Goal: Task Accomplishment & Management: Complete application form

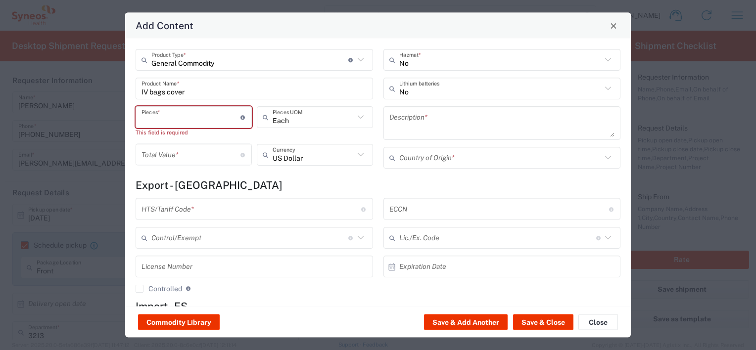
scroll to position [940, 0]
click at [210, 156] on input "number" at bounding box center [190, 154] width 99 height 17
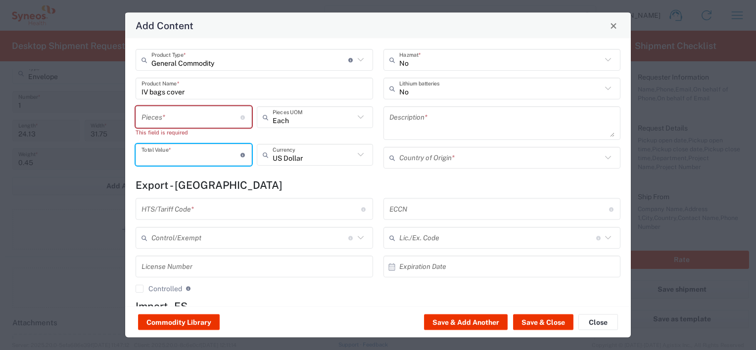
click at [196, 116] on input "number" at bounding box center [190, 116] width 99 height 17
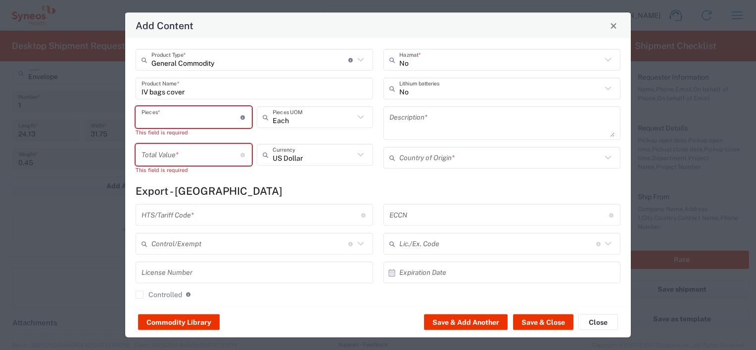
click at [446, 115] on textarea at bounding box center [502, 123] width 226 height 28
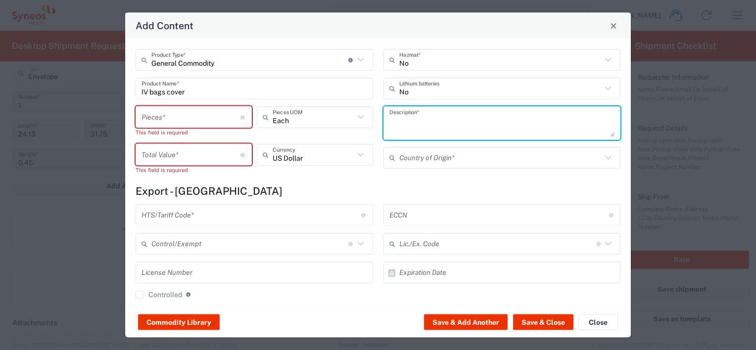
paste textarea "IV bag covers are protective sleeves designed to: Shield intravenous (IV) bags …"
drag, startPoint x: 559, startPoint y: 131, endPoint x: 435, endPoint y: 99, distance: 128.1
click at [435, 99] on div "No Hazmat * No Lithium batteries IV bag covers are protective sleeves designed …" at bounding box center [502, 115] width 248 height 133
click at [423, 127] on textarea "IV bag covers are protective sleeves designed to: Shield intravenous (IV) bags …" at bounding box center [502, 123] width 226 height 28
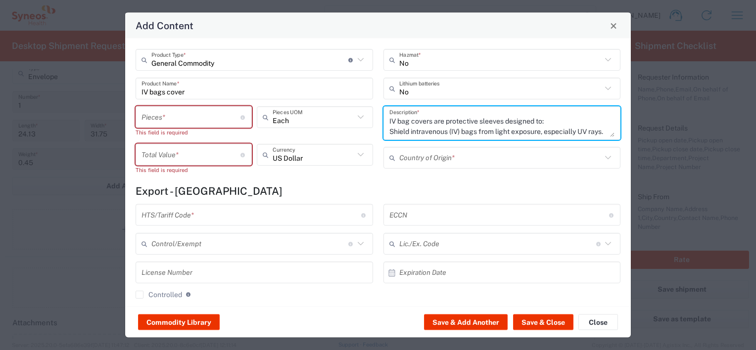
type textarea "IV bag covers are protective sleeves designed to: Shield intravenous (IV) bags …"
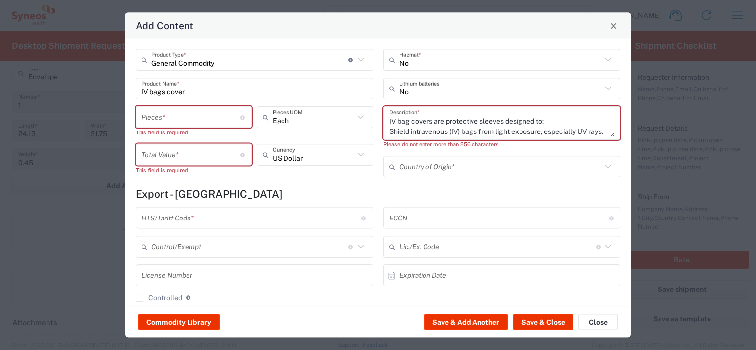
click at [484, 163] on input "text" at bounding box center [500, 166] width 203 height 17
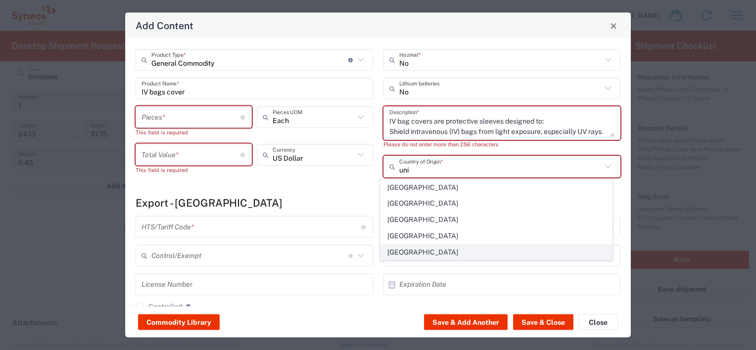
click at [436, 253] on span "[GEOGRAPHIC_DATA]" at bounding box center [495, 252] width 231 height 15
type input "[GEOGRAPHIC_DATA]"
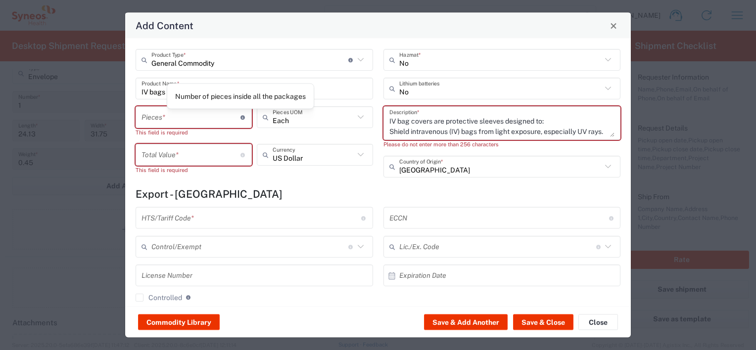
click at [241, 118] on icon at bounding box center [242, 117] width 5 height 4
click at [151, 121] on input "number" at bounding box center [190, 116] width 99 height 17
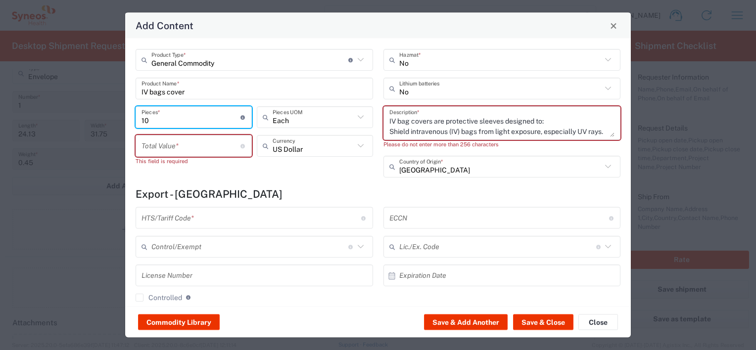
type input "10"
click at [259, 178] on div "General Commodity Product Type * Document: Paper document generated internally …" at bounding box center [255, 117] width 248 height 136
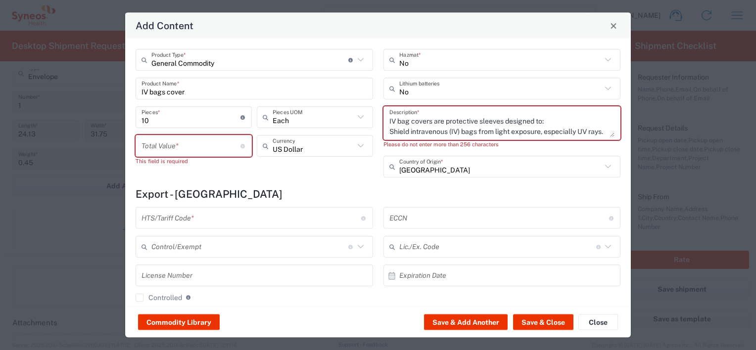
click at [200, 141] on input "number" at bounding box center [190, 145] width 99 height 17
click at [295, 173] on div "General Commodity Product Type * Document: Paper document generated internally …" at bounding box center [255, 117] width 248 height 136
click at [356, 143] on icon at bounding box center [360, 145] width 13 height 13
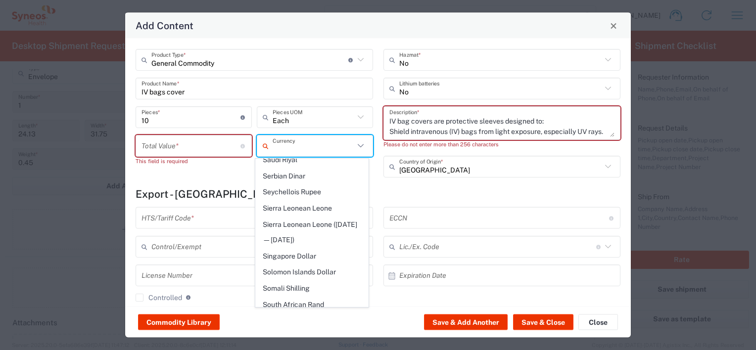
scroll to position [2028, 0]
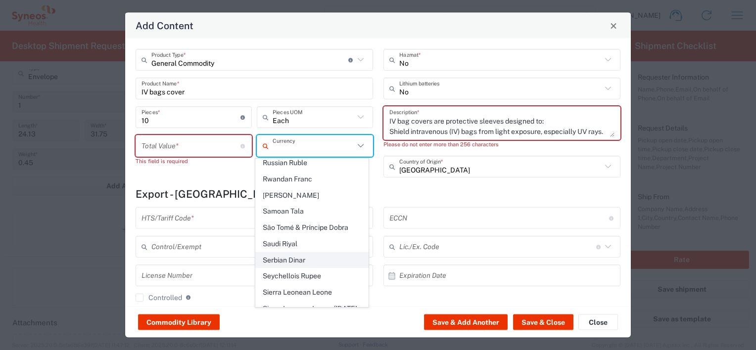
click at [297, 253] on span "Serbian Dinar" at bounding box center [312, 260] width 112 height 15
type input "Serbian Dinar"
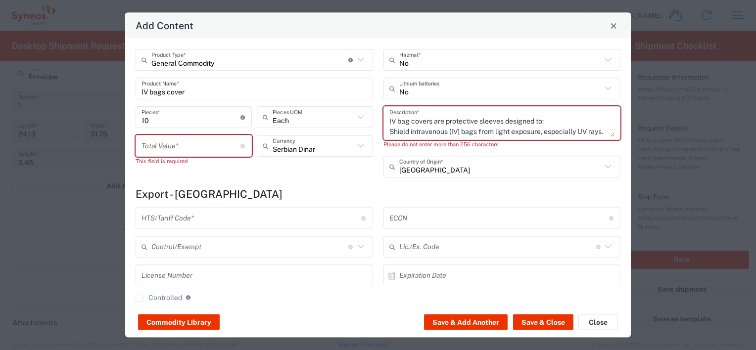
click at [205, 148] on input "number" at bounding box center [190, 145] width 99 height 17
click at [260, 176] on div "General Commodity Product Type * Document: Paper document generated internally …" at bounding box center [255, 117] width 248 height 136
click at [186, 320] on button "Commodity Library" at bounding box center [179, 323] width 82 height 16
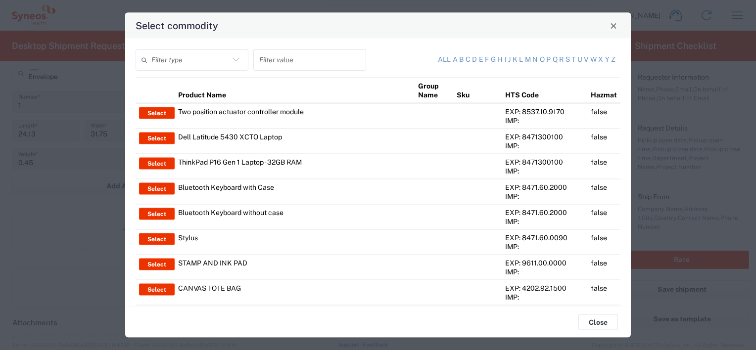
scroll to position [0, 0]
click at [234, 61] on icon at bounding box center [235, 59] width 13 height 13
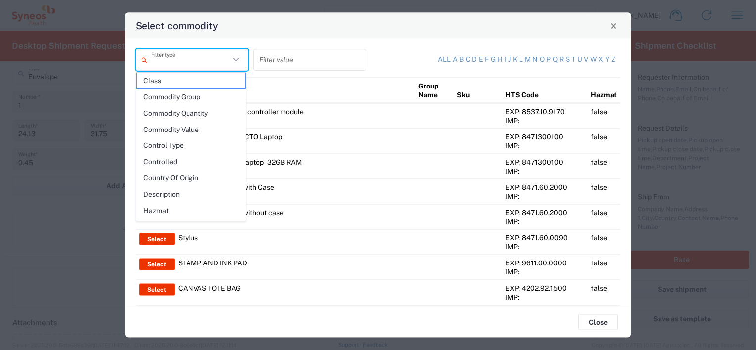
click at [233, 57] on icon at bounding box center [235, 59] width 13 height 13
click at [317, 80] on th "Product Name" at bounding box center [295, 91] width 240 height 26
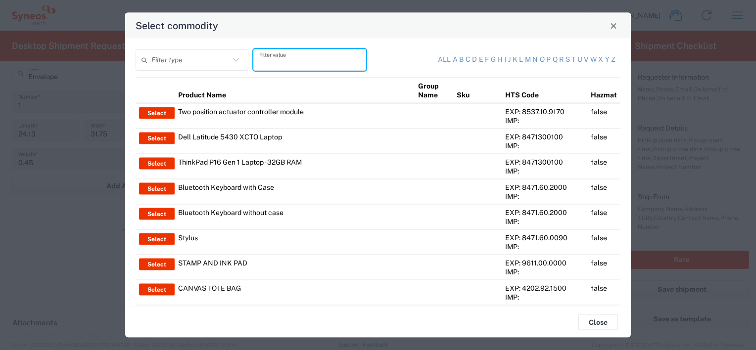
click at [346, 60] on input "text" at bounding box center [309, 59] width 101 height 17
click at [208, 56] on input "text" at bounding box center [190, 59] width 78 height 17
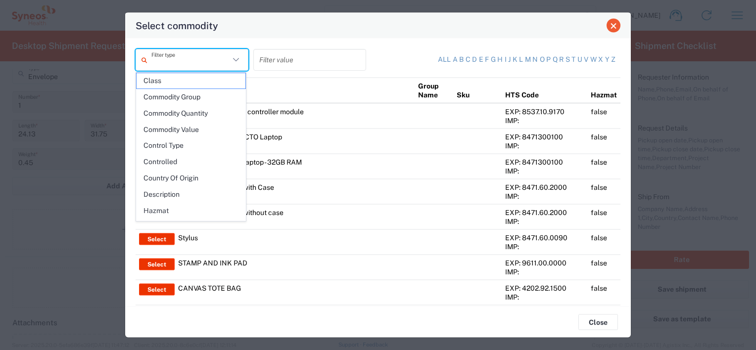
click at [612, 24] on span "Close" at bounding box center [613, 25] width 7 height 7
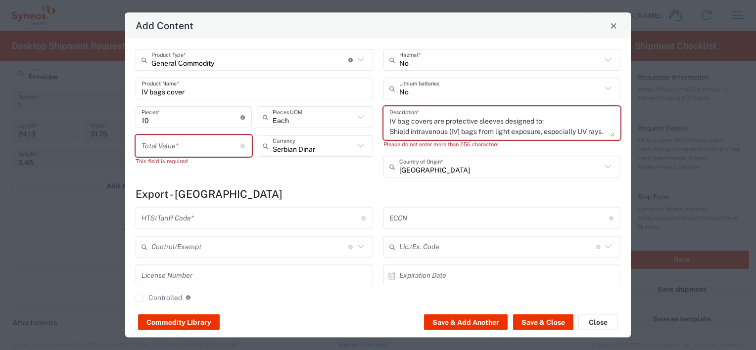
click at [354, 54] on icon at bounding box center [360, 59] width 13 height 13
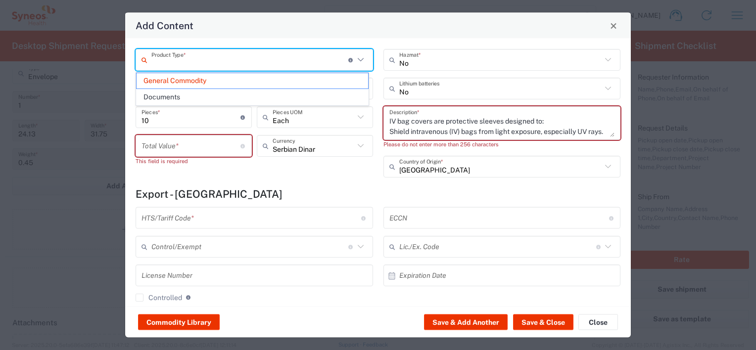
click at [357, 60] on icon at bounding box center [360, 59] width 6 height 3
click at [190, 82] on span "General Commodity" at bounding box center [251, 80] width 231 height 15
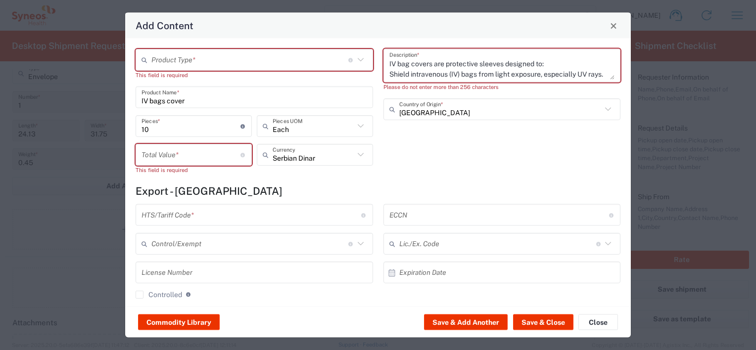
click at [359, 58] on icon at bounding box center [360, 59] width 13 height 13
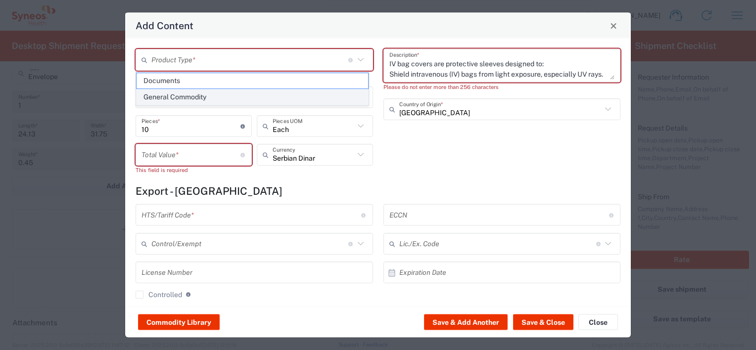
click at [181, 97] on span "General Commodity" at bounding box center [251, 97] width 231 height 15
type input "General Commodity"
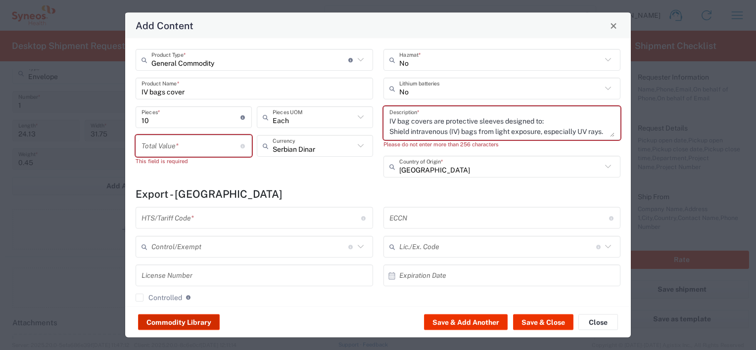
click at [184, 321] on button "Commodity Library" at bounding box center [179, 323] width 82 height 16
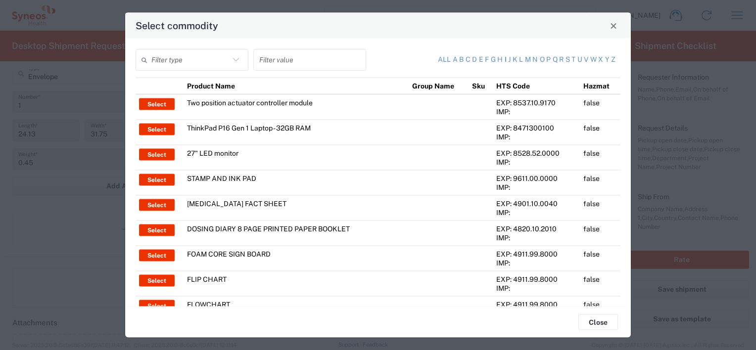
click at [504, 59] on link "i" at bounding box center [505, 60] width 2 height 10
type input "Product Name"
type input "i"
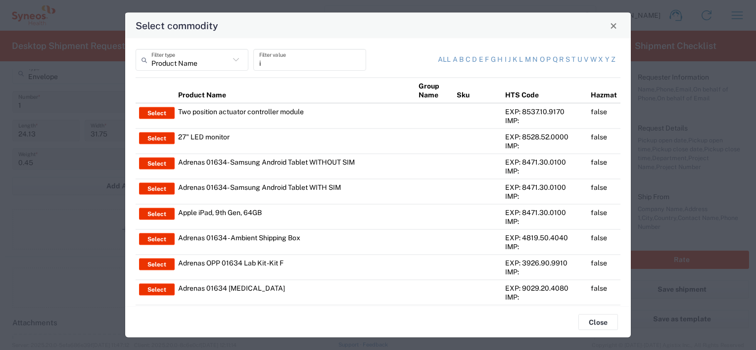
click at [234, 59] on icon at bounding box center [235, 59] width 13 height 13
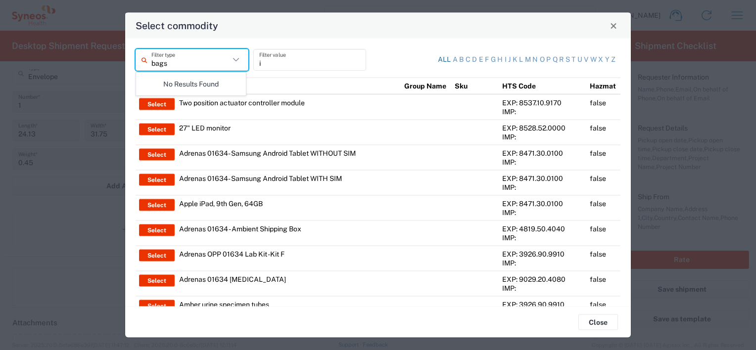
type input "bags"
click at [438, 57] on link "All" at bounding box center [444, 60] width 13 height 10
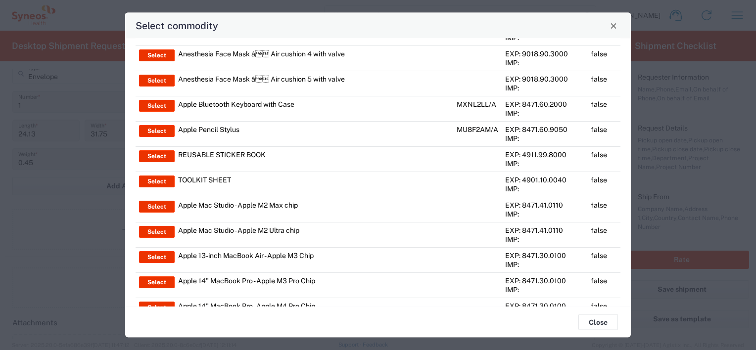
scroll to position [2350, 0]
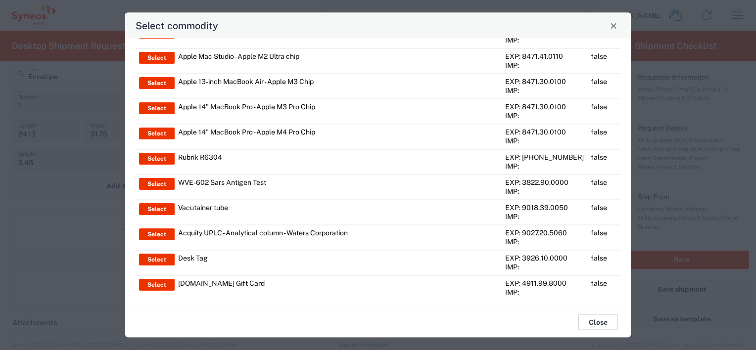
click at [594, 326] on button "Close" at bounding box center [598, 323] width 40 height 16
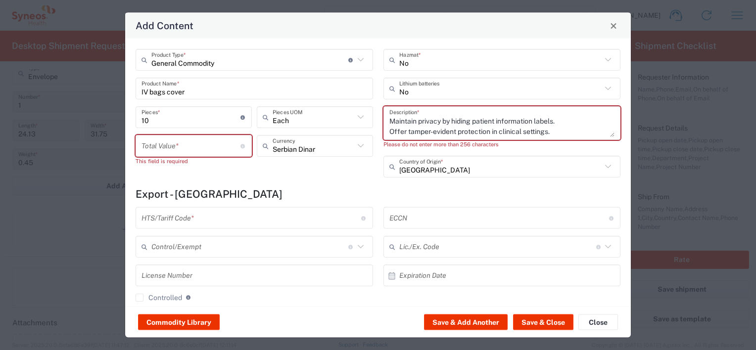
scroll to position [0, 0]
drag, startPoint x: 557, startPoint y: 133, endPoint x: 369, endPoint y: 108, distance: 189.5
click at [369, 108] on div "General Commodity Product Type * Document: Paper document generated internally …" at bounding box center [378, 117] width 495 height 136
click at [694, 174] on div "Add Content General Commodity Product Type * Document: Paper document generated…" at bounding box center [378, 175] width 756 height 350
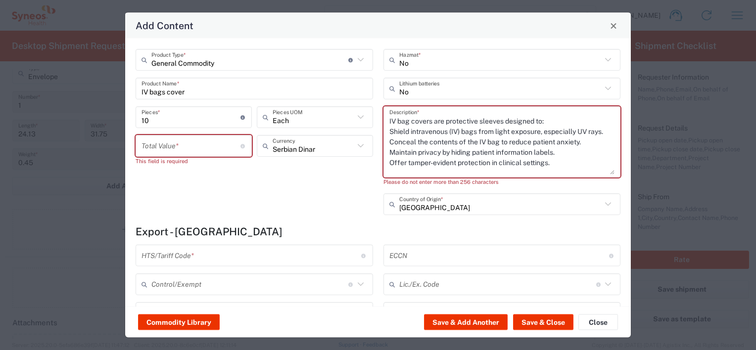
scroll to position [0, 0]
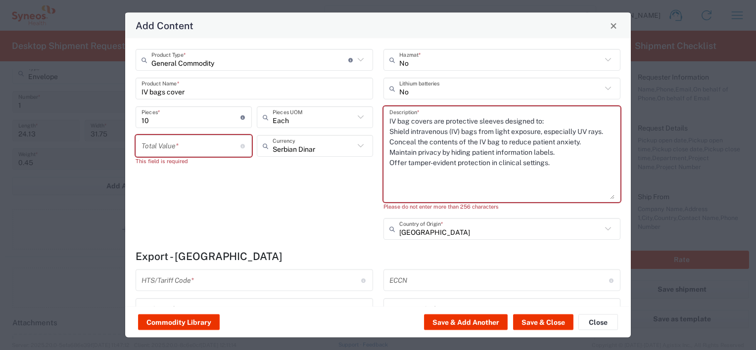
drag, startPoint x: 603, startPoint y: 135, endPoint x: 605, endPoint y: 198, distance: 63.3
click at [605, 198] on textarea "IV bag covers are protective sleeves designed to: Shield intravenous (IV) bags …" at bounding box center [502, 154] width 226 height 90
click at [438, 150] on textarea "IV bag covers are protective sleeves designed to: Shield intravenous (IV) bags …" at bounding box center [502, 154] width 226 height 90
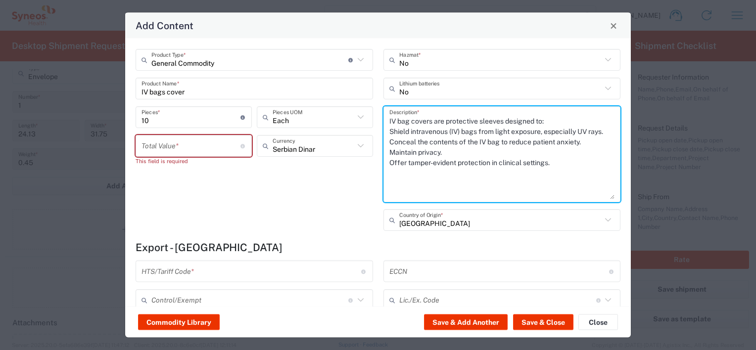
type textarea "IV bag covers are protective sleeves designed to: Shield intravenous (IV) bags …"
click at [622, 109] on div "General Commodity Product Type * Document: Paper document generated internally …" at bounding box center [377, 173] width 505 height 268
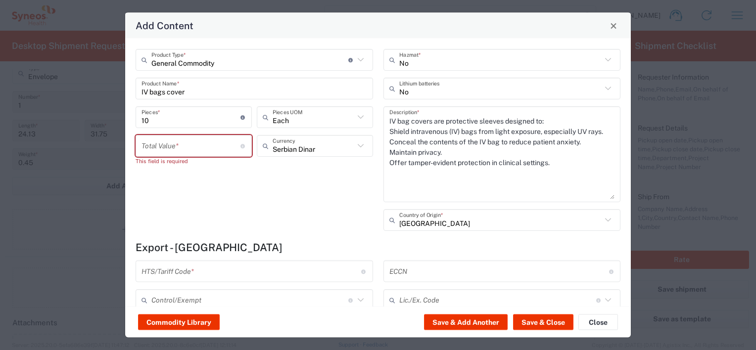
click at [605, 199] on div "IV bag covers are protective sleeves designed to: Shield intravenous (IV) bags …" at bounding box center [501, 154] width 237 height 96
click at [618, 196] on div "General Commodity Product Type * Document: Paper document generated internally …" at bounding box center [377, 173] width 505 height 268
click at [618, 202] on div "General Commodity Product Type * Document: Paper document generated internally …" at bounding box center [377, 173] width 505 height 268
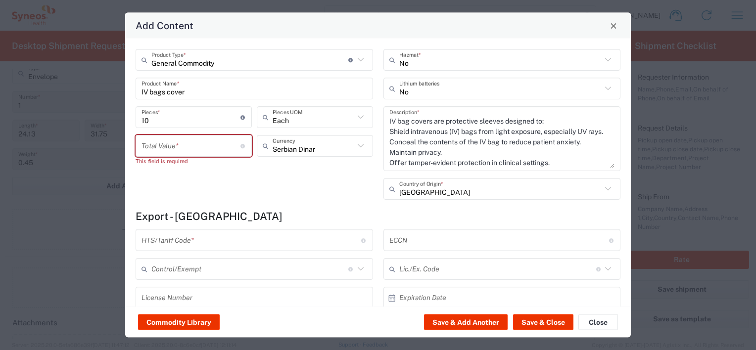
drag, startPoint x: 606, startPoint y: 197, endPoint x: 599, endPoint y: 166, distance: 31.8
click at [599, 166] on textarea "IV bag covers are protective sleeves designed to: Shield intravenous (IV) bags …" at bounding box center [502, 138] width 226 height 59
click at [297, 183] on div "General Commodity Product Type * Document: Paper document generated internally …" at bounding box center [255, 128] width 248 height 158
click at [173, 145] on input "number" at bounding box center [190, 145] width 99 height 17
click at [354, 118] on icon at bounding box center [360, 117] width 13 height 13
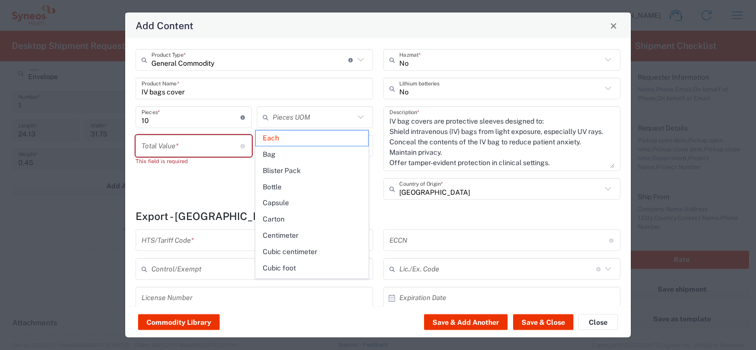
click at [206, 192] on div "General Commodity Product Type * Document: Paper document generated internally …" at bounding box center [255, 128] width 248 height 158
type input "Each"
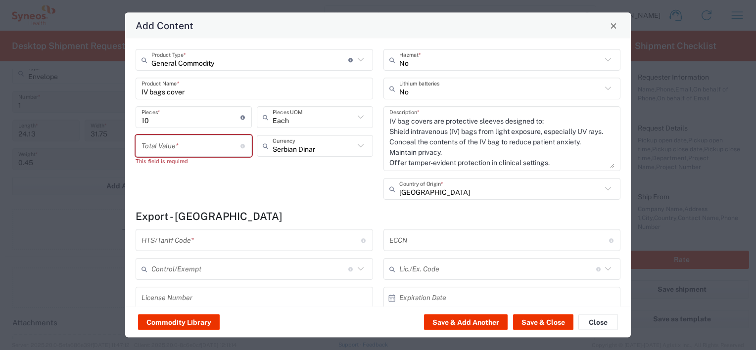
click at [198, 146] on input "number" at bounding box center [190, 145] width 99 height 17
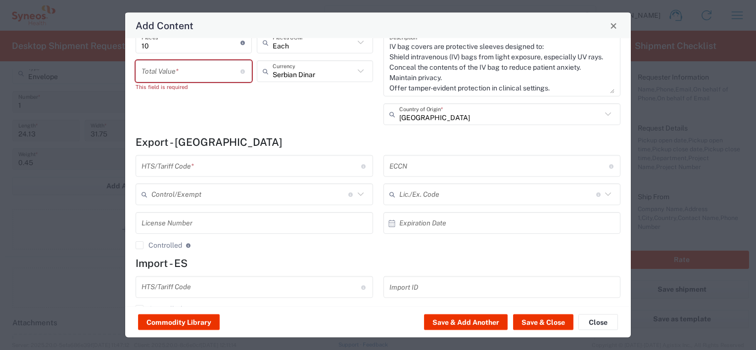
scroll to position [98, 0]
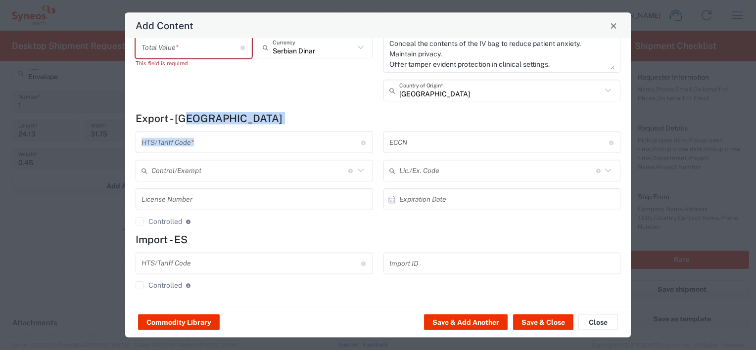
drag, startPoint x: 536, startPoint y: 120, endPoint x: 356, endPoint y: 134, distance: 180.5
click at [216, 117] on form "Export - RS HTS/Tariff Code * 10-digit U.S. import and export statistical class…" at bounding box center [378, 204] width 485 height 185
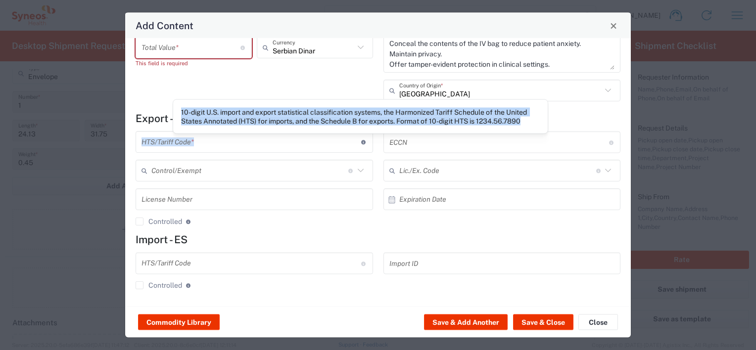
copy form "HTS/Tariff Code * 10-digit U.S. import and export statistical classification sy…"
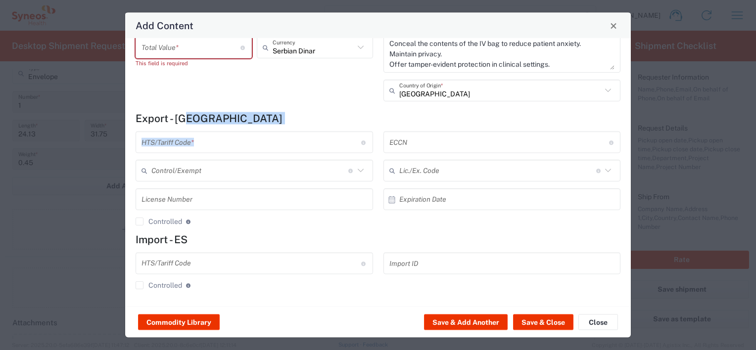
scroll to position [0, 0]
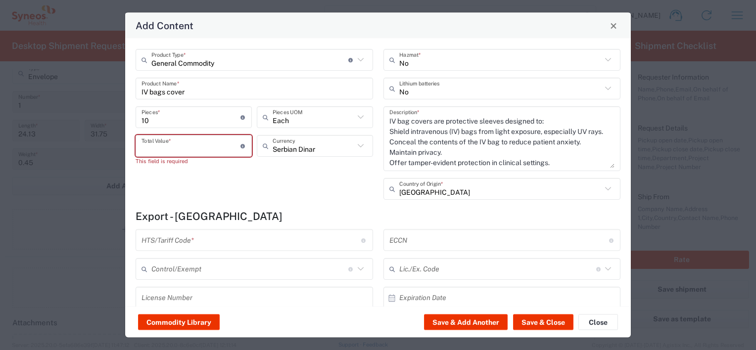
click at [172, 149] on input "number" at bounding box center [190, 145] width 99 height 17
type input "1053"
click at [325, 191] on div "General Commodity Product Type * Document: Paper document generated internally …" at bounding box center [255, 128] width 248 height 158
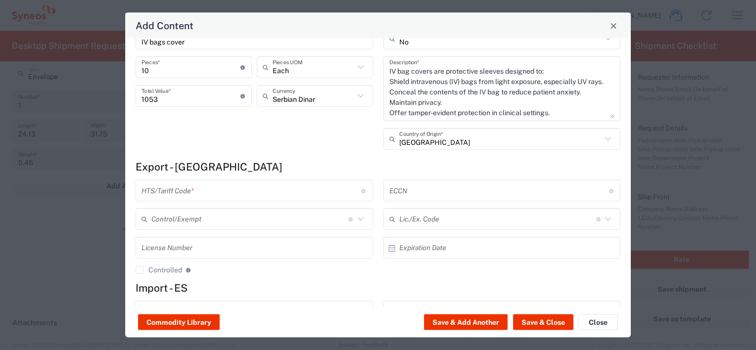
click at [219, 190] on input "text" at bounding box center [251, 190] width 220 height 17
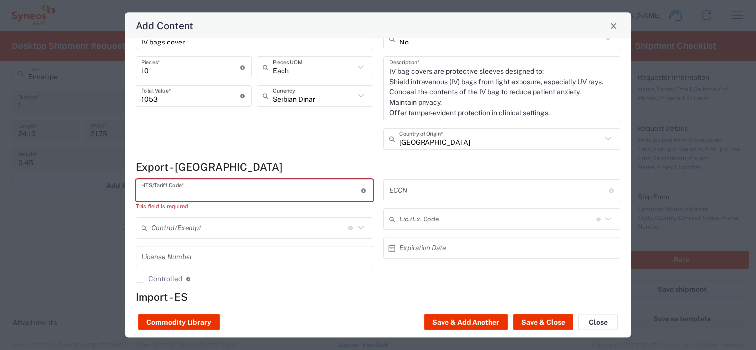
paste input "392329,"
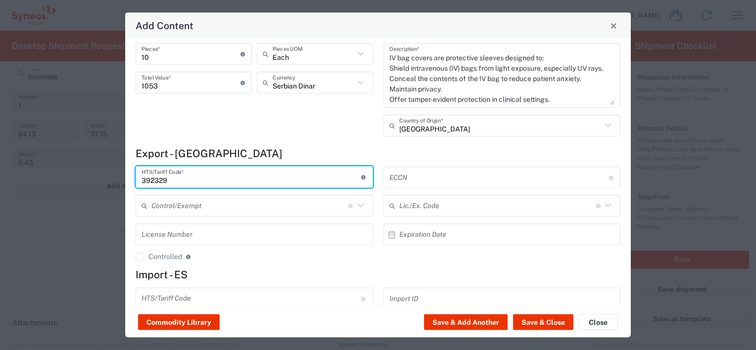
scroll to position [98, 0]
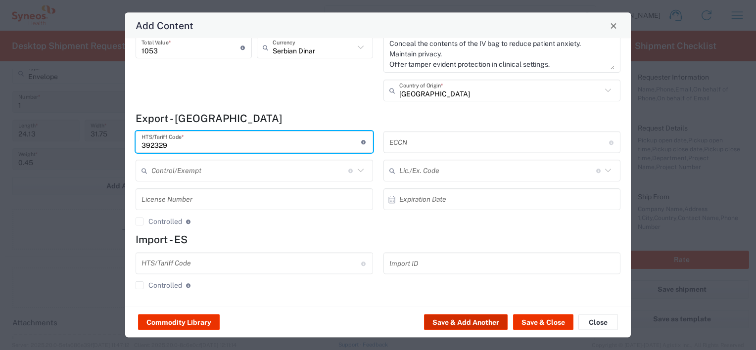
type input "392329"
click at [468, 322] on button "Save & Add Another" at bounding box center [466, 323] width 84 height 16
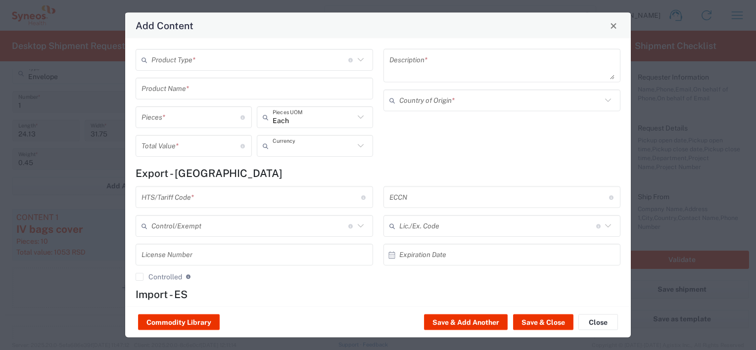
type input "US Dollar"
click at [253, 58] on input "text" at bounding box center [249, 59] width 197 height 17
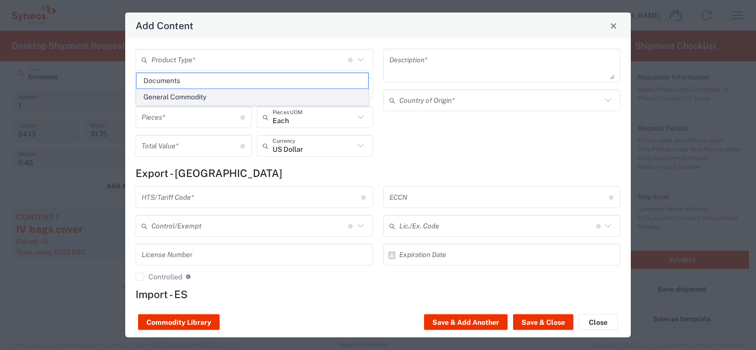
click at [200, 102] on span "General Commodity" at bounding box center [251, 97] width 231 height 15
type input "General Commodity"
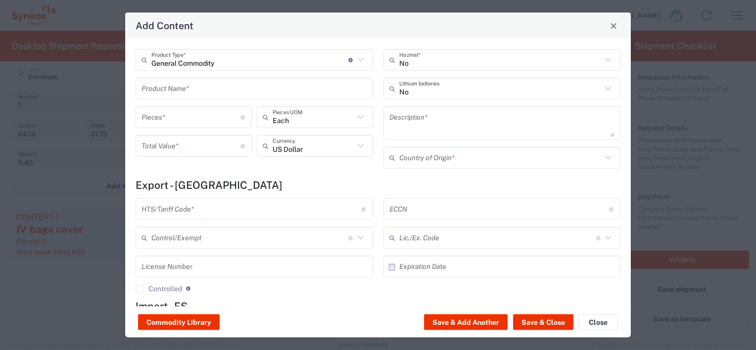
click at [188, 90] on input "text" at bounding box center [254, 88] width 226 height 17
paste input "Bubble Wrap"
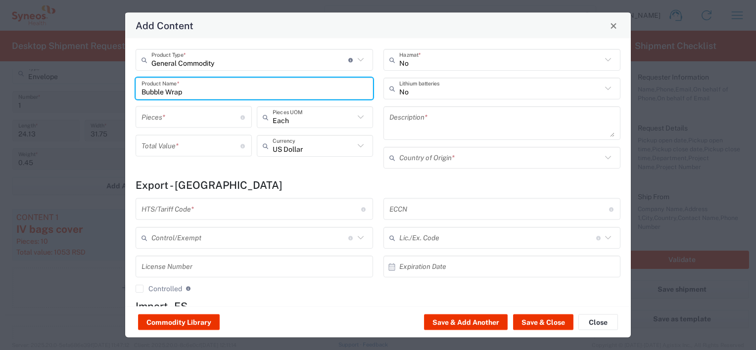
type input "Bubble Wrap"
click at [409, 121] on textarea at bounding box center [502, 123] width 226 height 28
paste textarea "Bubble wrap is a flexible, transparent plastic packaging material embedded with…"
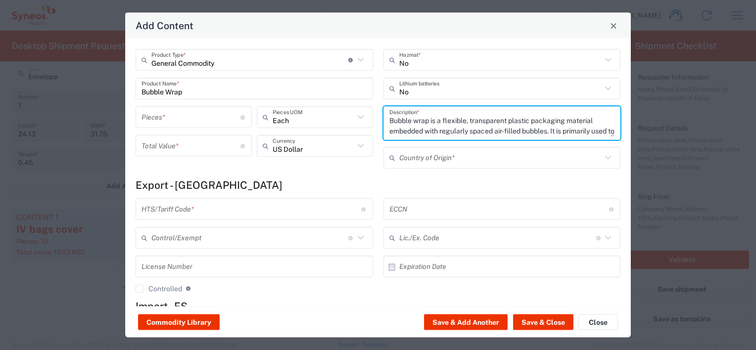
scroll to position [0, 0]
type textarea "Bubble wrap is a flexible, transparent plastic packaging material embedded with…"
click at [483, 161] on input "text" at bounding box center [500, 157] width 203 height 17
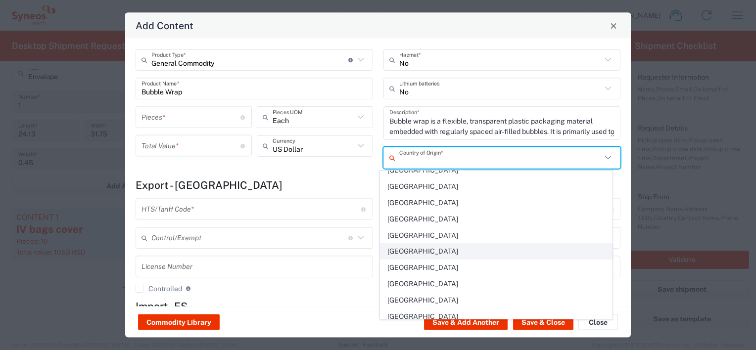
scroll to position [643, 0]
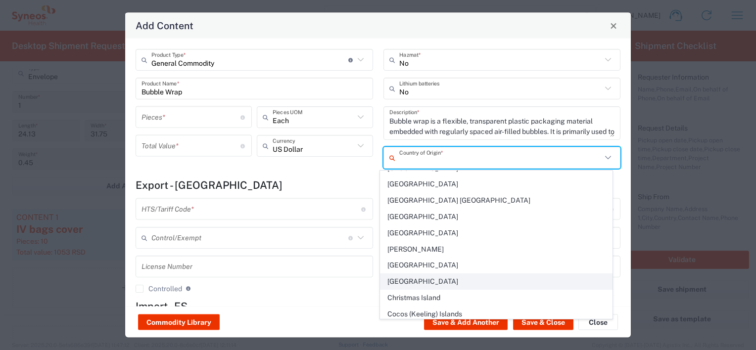
click at [410, 274] on span "[GEOGRAPHIC_DATA]" at bounding box center [495, 281] width 231 height 15
type input "[GEOGRAPHIC_DATA]"
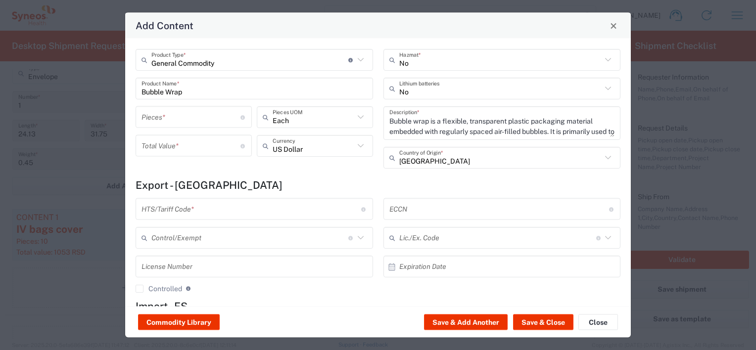
click at [179, 113] on input "number" at bounding box center [190, 116] width 99 height 17
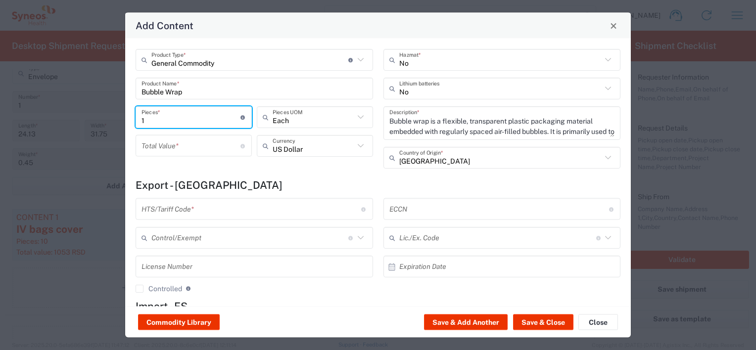
type input "1"
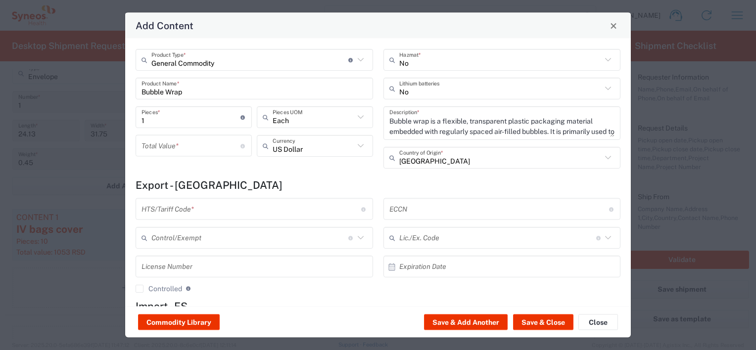
click at [279, 180] on h4 "Export - [GEOGRAPHIC_DATA]" at bounding box center [378, 185] width 485 height 12
click at [192, 144] on input "number" at bounding box center [190, 145] width 99 height 17
click at [358, 144] on icon at bounding box center [360, 145] width 13 height 13
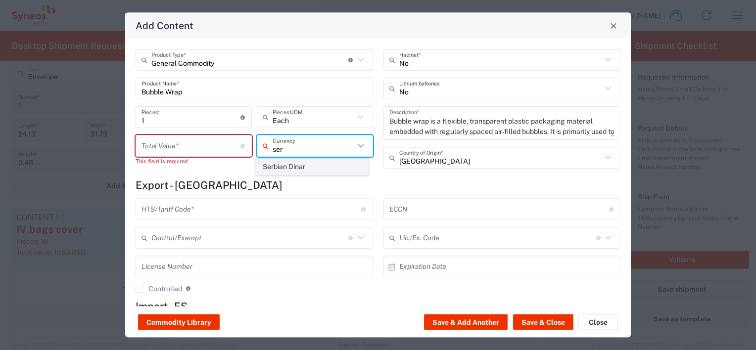
click at [289, 167] on span "Serbian Dinar" at bounding box center [312, 166] width 112 height 15
type input "Serbian Dinar"
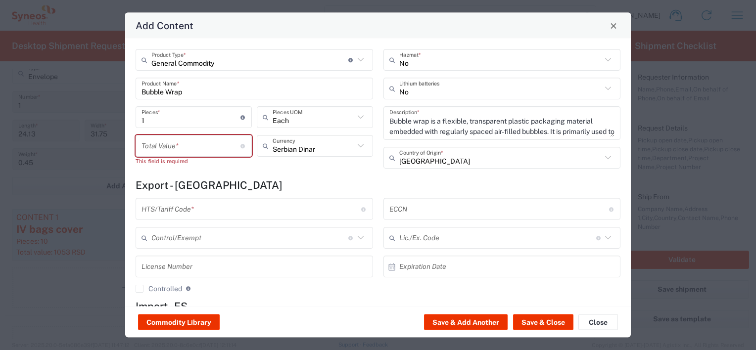
click at [158, 151] on input "number" at bounding box center [190, 145] width 99 height 17
type input "585"
click at [325, 181] on h4 "Export - [GEOGRAPHIC_DATA]" at bounding box center [378, 185] width 485 height 12
click at [210, 212] on input "text" at bounding box center [251, 208] width 220 height 17
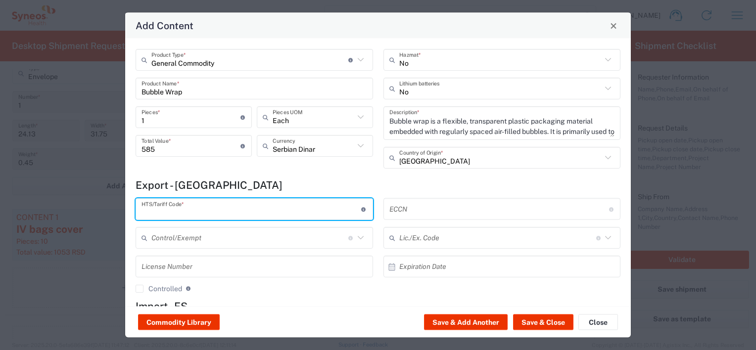
paste input "392099"
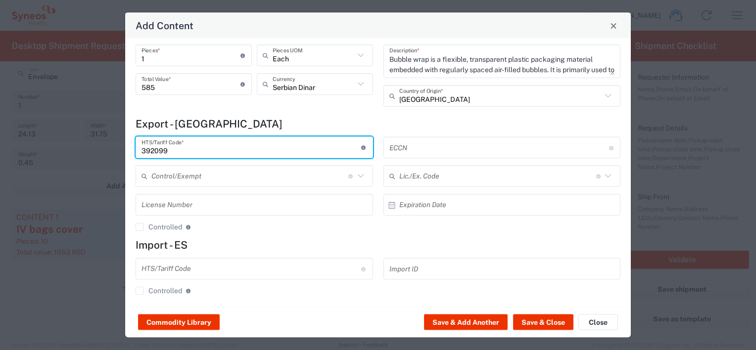
scroll to position [67, 0]
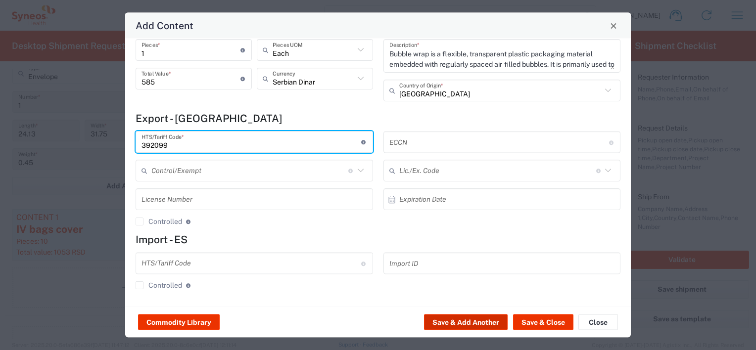
type input "392099"
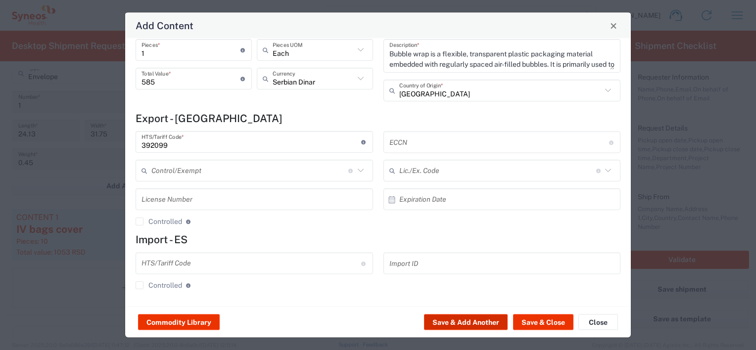
click at [471, 324] on button "Save & Add Another" at bounding box center [466, 323] width 84 height 16
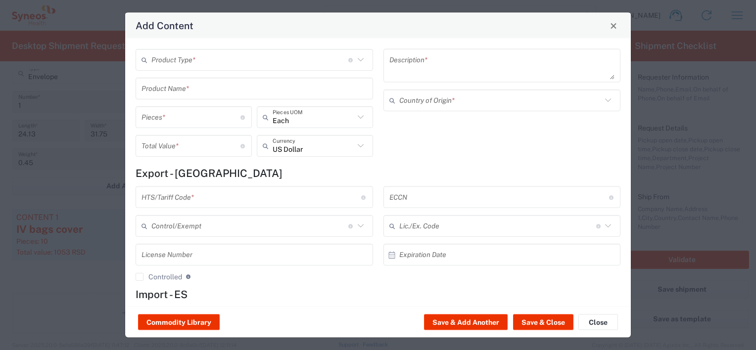
click at [169, 60] on input "text" at bounding box center [249, 59] width 197 height 17
paste input "Temper evident seals"
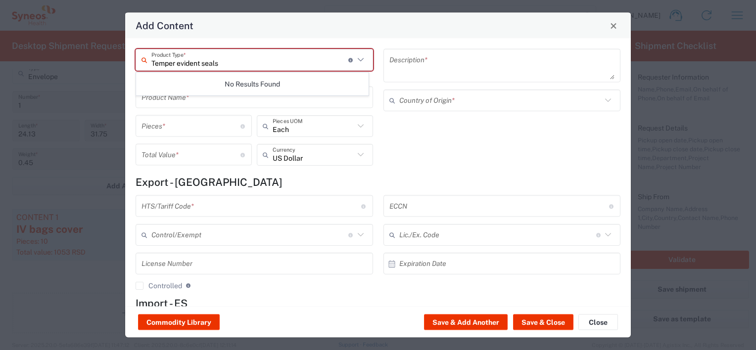
click at [355, 58] on icon at bounding box center [360, 59] width 13 height 13
click at [357, 60] on icon at bounding box center [360, 59] width 13 height 13
type input "T"
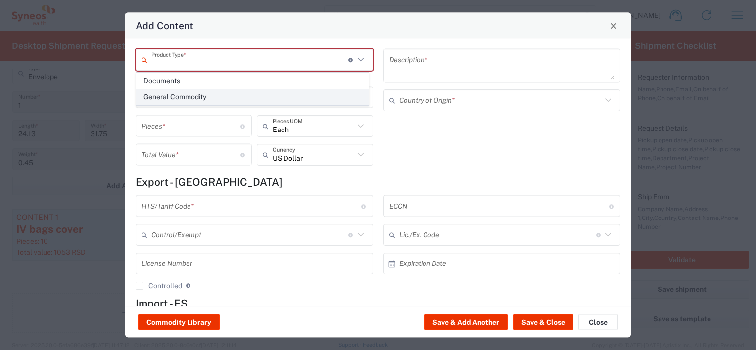
click at [195, 95] on span "General Commodity" at bounding box center [251, 97] width 231 height 15
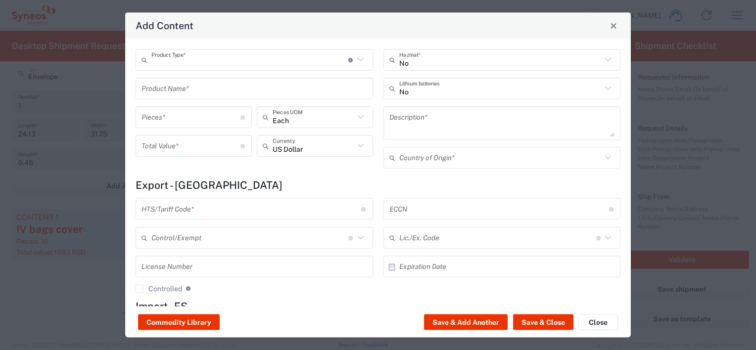
type input "General Commodity"
click at [194, 89] on input "text" at bounding box center [254, 88] width 226 height 17
paste input "Temper evident seals"
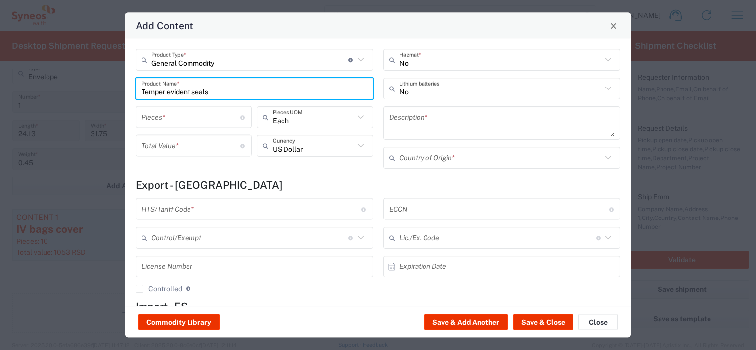
type input "Temper evident seals"
click at [205, 116] on input "number" at bounding box center [190, 116] width 99 height 17
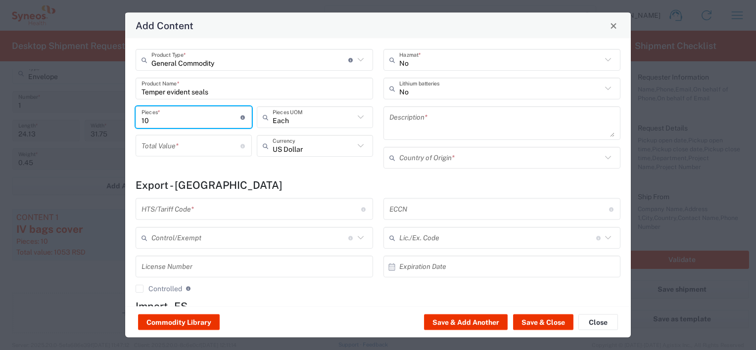
type input "10"
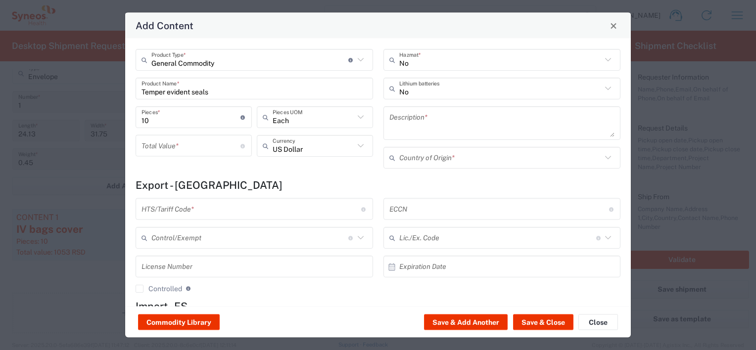
click at [322, 180] on h4 "Export - [GEOGRAPHIC_DATA]" at bounding box center [378, 185] width 485 height 12
click at [355, 146] on icon at bounding box center [360, 145] width 13 height 13
click at [291, 167] on span "Serbian Dinar" at bounding box center [312, 166] width 112 height 15
type input "Serbian Dinar"
click at [202, 147] on input "number" at bounding box center [190, 145] width 99 height 17
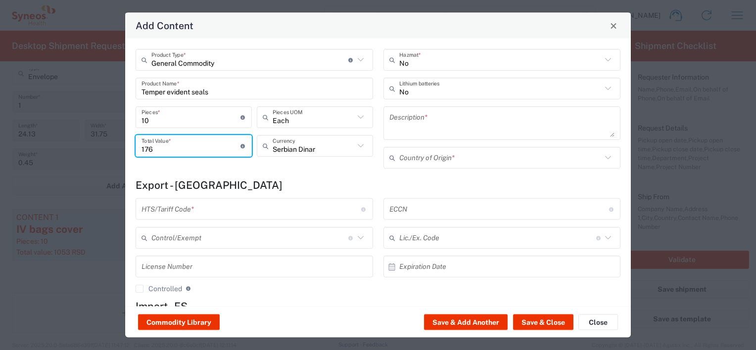
type input "176"
click at [258, 166] on div "General Commodity Product Type * Document: Paper document generated internally …" at bounding box center [255, 112] width 248 height 127
click at [245, 208] on input "text" at bounding box center [251, 208] width 220 height 17
paste input "391910"
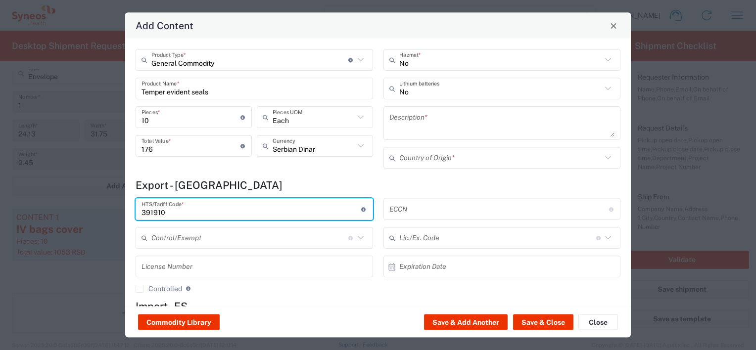
type input "391910"
click at [458, 179] on h4 "Export - [GEOGRAPHIC_DATA]" at bounding box center [378, 185] width 485 height 12
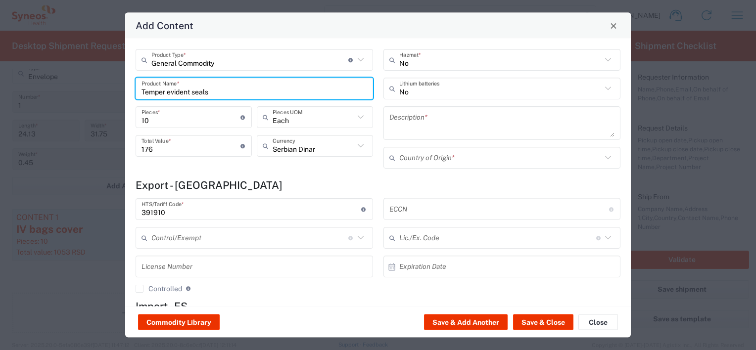
drag, startPoint x: 220, startPoint y: 94, endPoint x: 133, endPoint y: 89, distance: 86.7
click at [133, 89] on div "General Commodity Product Type * Document: Paper document generated internally …" at bounding box center [255, 112] width 248 height 127
click at [445, 123] on textarea at bounding box center [502, 123] width 226 height 28
paste textarea "Tamper evident seals are security devices designed to indicate unauthorized acc…"
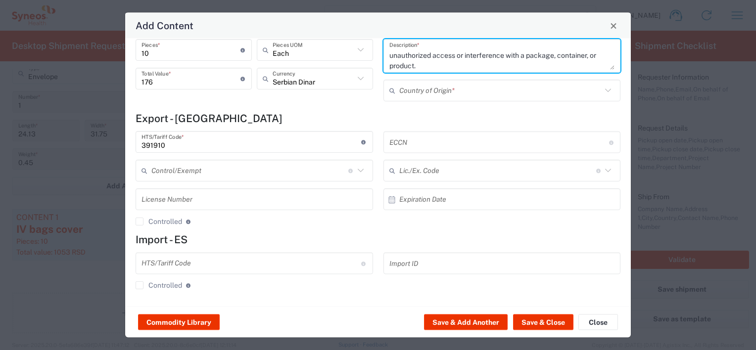
scroll to position [0, 0]
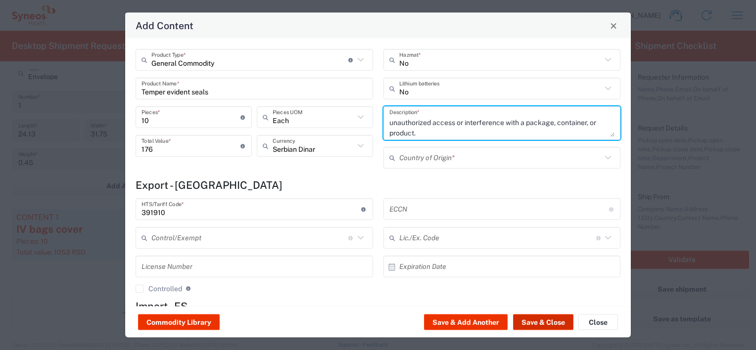
type textarea "Tamper evident seals are security devices designed to indicate unauthorized acc…"
click at [542, 320] on button "Save & Close" at bounding box center [543, 323] width 60 height 16
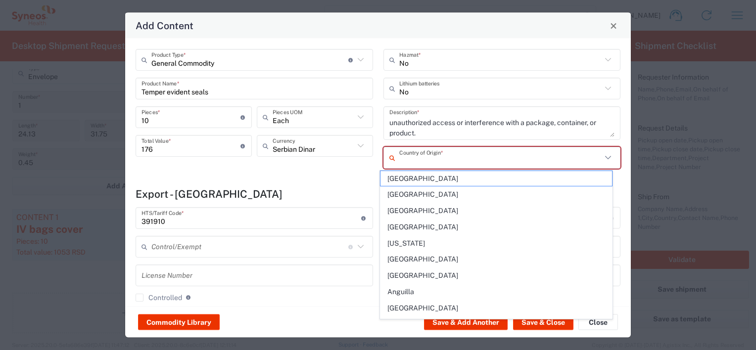
click at [510, 156] on input "text" at bounding box center [500, 157] width 203 height 17
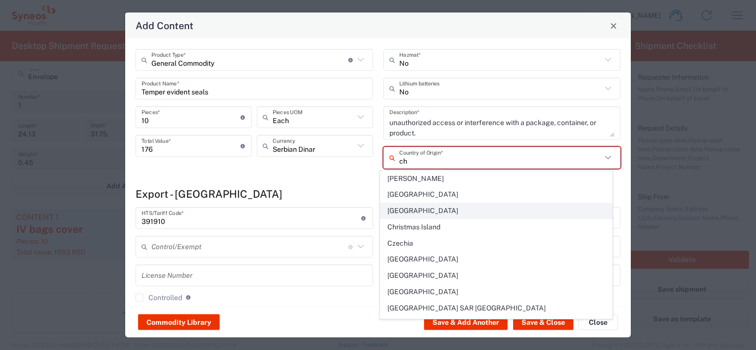
click at [418, 208] on span "[GEOGRAPHIC_DATA]" at bounding box center [495, 210] width 231 height 15
type input "[GEOGRAPHIC_DATA]"
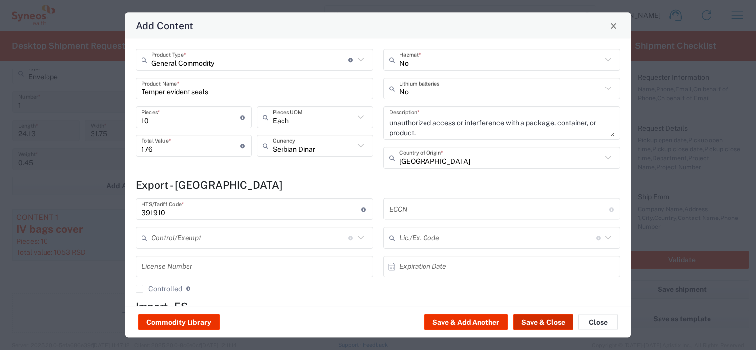
click at [550, 322] on button "Save & Close" at bounding box center [543, 323] width 60 height 16
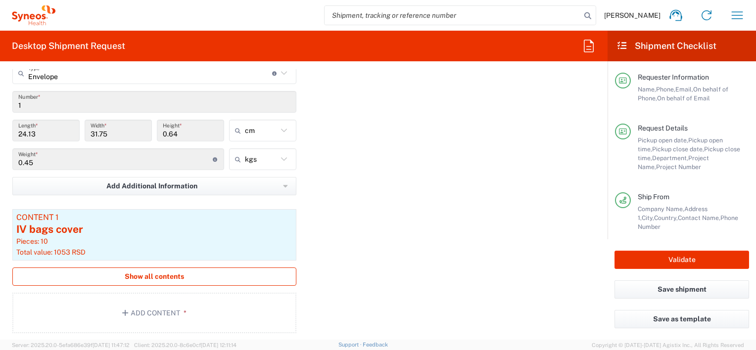
click at [159, 275] on span "Show all contents" at bounding box center [154, 276] width 59 height 9
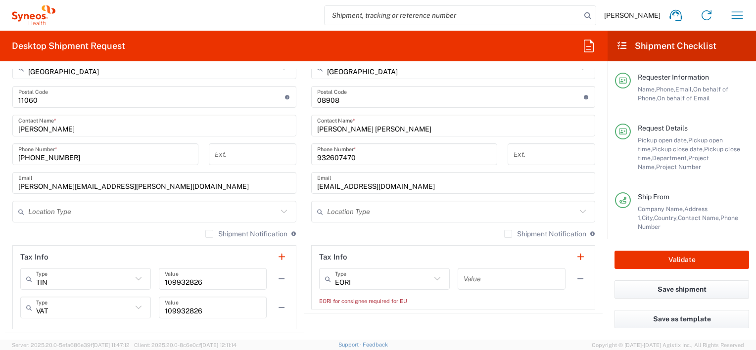
scroll to position [643, 0]
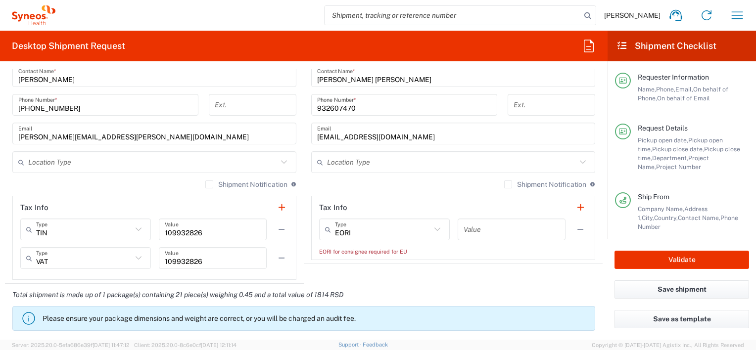
click at [432, 228] on icon at bounding box center [437, 229] width 13 height 13
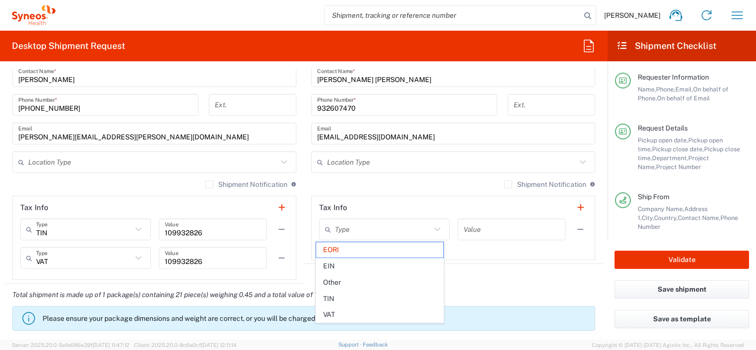
click at [452, 208] on header "Tax Info" at bounding box center [453, 207] width 283 height 22
type input "EORI"
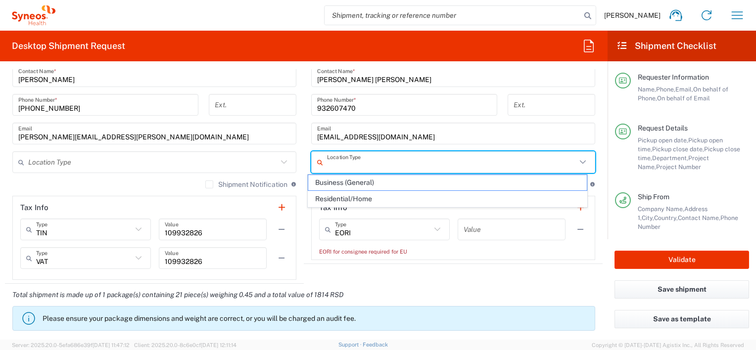
click at [343, 163] on input "text" at bounding box center [451, 162] width 249 height 17
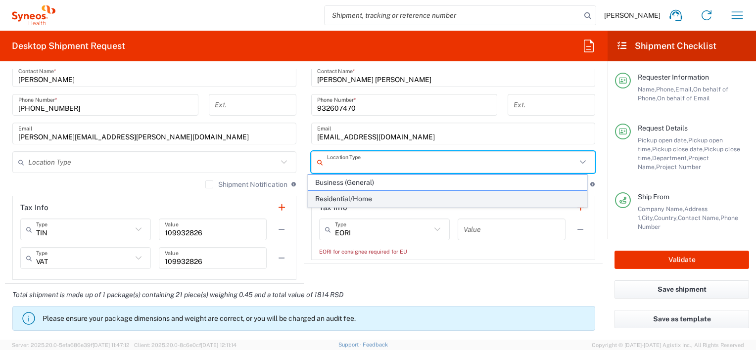
click at [356, 198] on span "Residential/Home" at bounding box center [447, 198] width 278 height 15
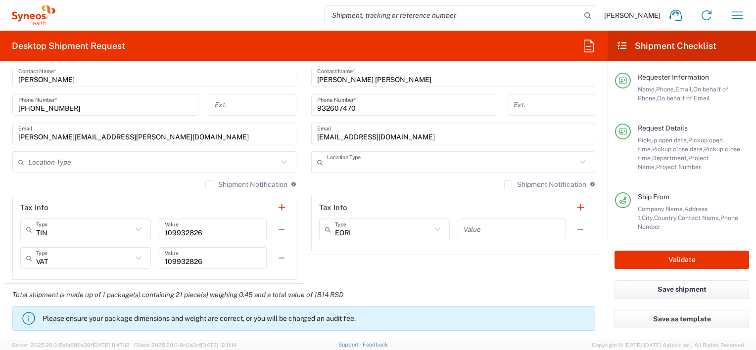
type input "Residential/Home"
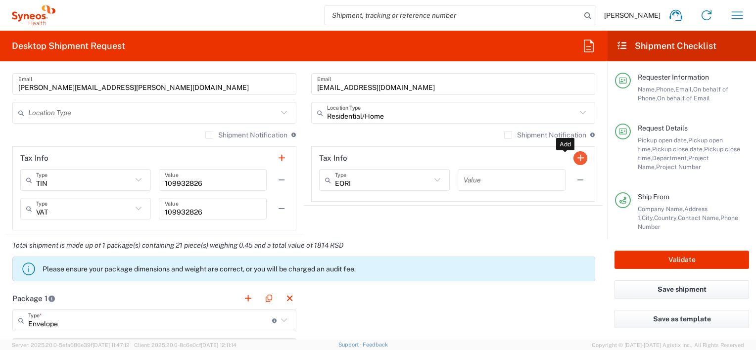
click at [573, 155] on button "button" at bounding box center [580, 158] width 14 height 14
click at [574, 154] on button "button" at bounding box center [580, 158] width 14 height 14
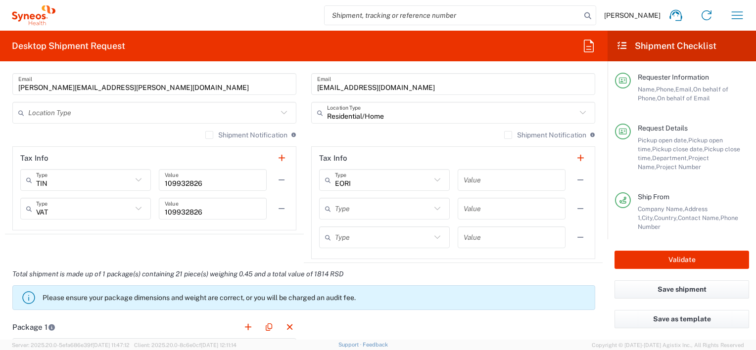
click at [433, 205] on icon at bounding box center [437, 208] width 13 height 13
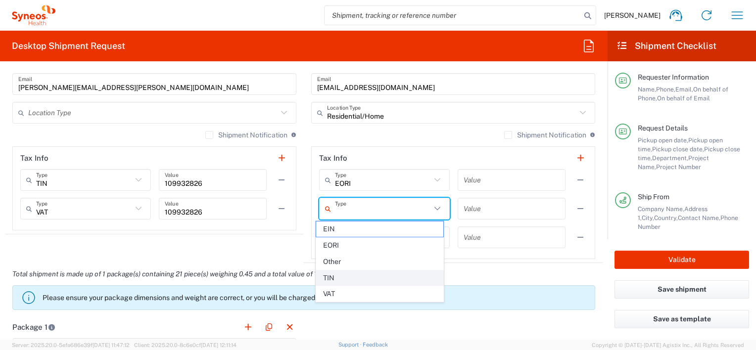
click at [336, 275] on span "TIN" at bounding box center [379, 278] width 127 height 15
type input "TIN"
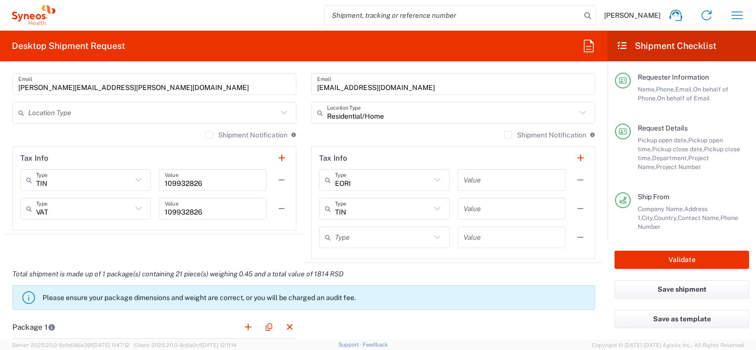
click at [434, 235] on icon at bounding box center [437, 236] width 6 height 3
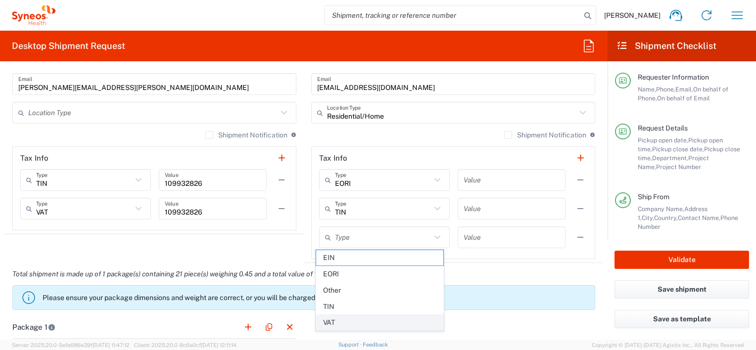
click at [339, 316] on span "VAT" at bounding box center [379, 322] width 127 height 15
type input "VAT"
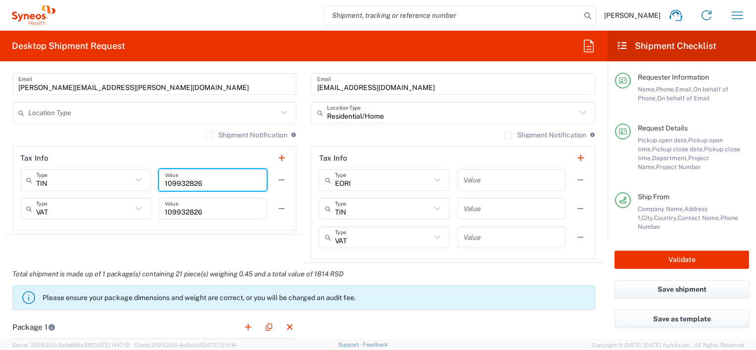
drag, startPoint x: 206, startPoint y: 180, endPoint x: 161, endPoint y: 180, distance: 44.5
click at [161, 180] on div "109932826 Value" at bounding box center [213, 180] width 108 height 22
click at [506, 206] on input "text" at bounding box center [511, 208] width 96 height 17
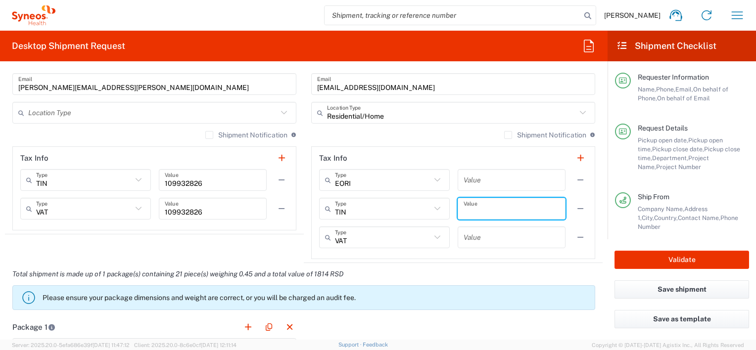
paste input "109932826"
type input "109932826"
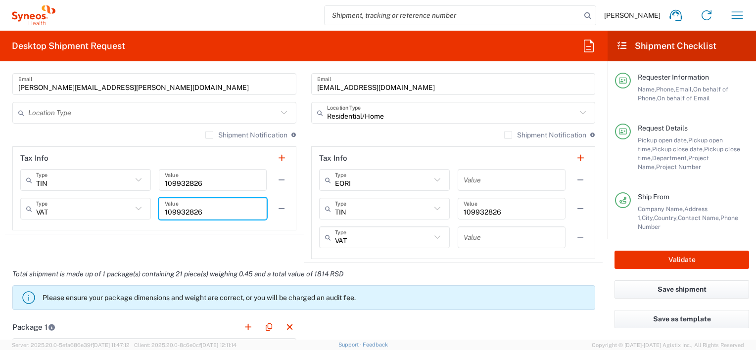
drag, startPoint x: 216, startPoint y: 211, endPoint x: 162, endPoint y: 206, distance: 53.6
click at [162, 206] on div "109932826 Value" at bounding box center [213, 209] width 108 height 22
click at [481, 239] on input "text" at bounding box center [511, 237] width 96 height 17
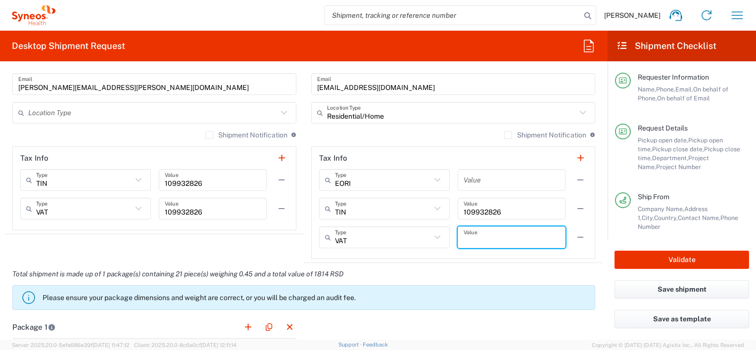
paste input "109932826"
type input "109932826"
click at [574, 178] on button "button" at bounding box center [580, 180] width 14 height 14
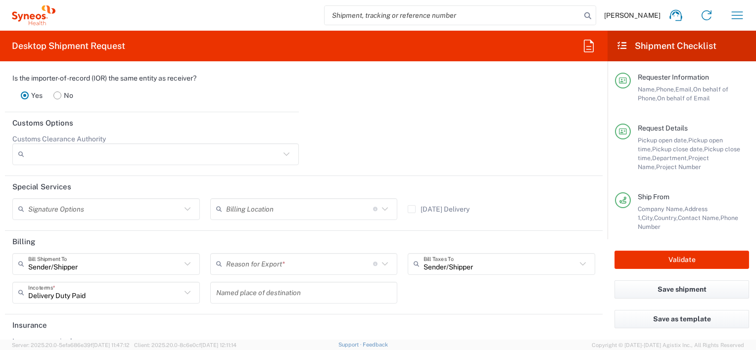
scroll to position [1518, 0]
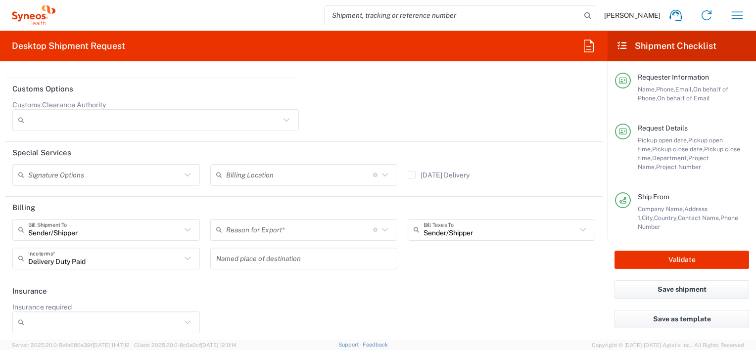
click at [378, 226] on icon at bounding box center [384, 230] width 13 height 13
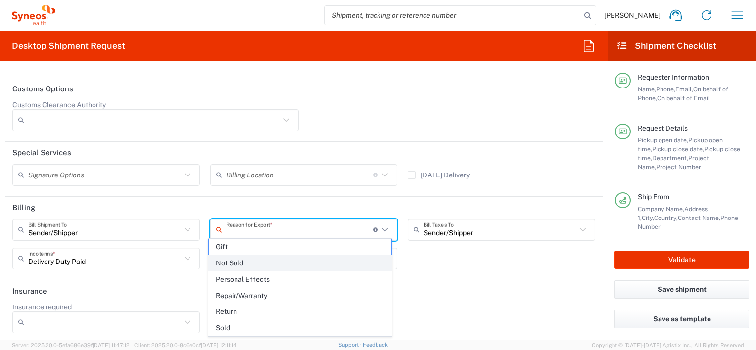
click at [236, 263] on span "Not Sold" at bounding box center [300, 263] width 183 height 15
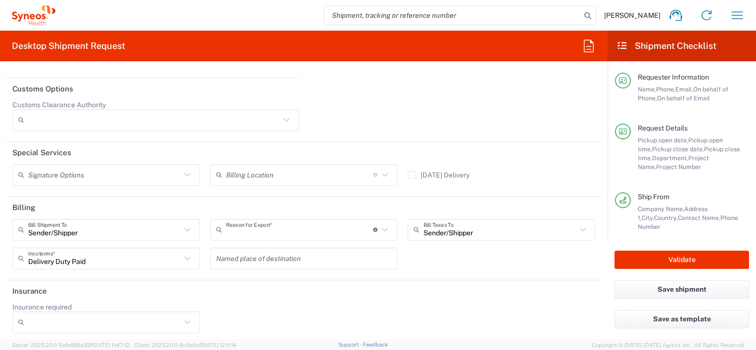
type input "Not Sold"
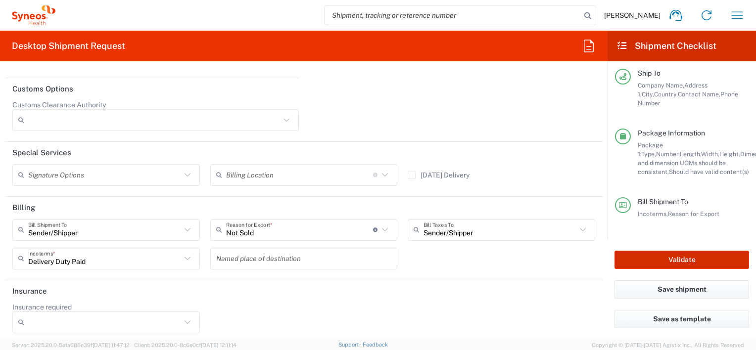
click at [683, 259] on button "Validate" at bounding box center [681, 260] width 135 height 18
type input "MUNDIPHARMA 7064085"
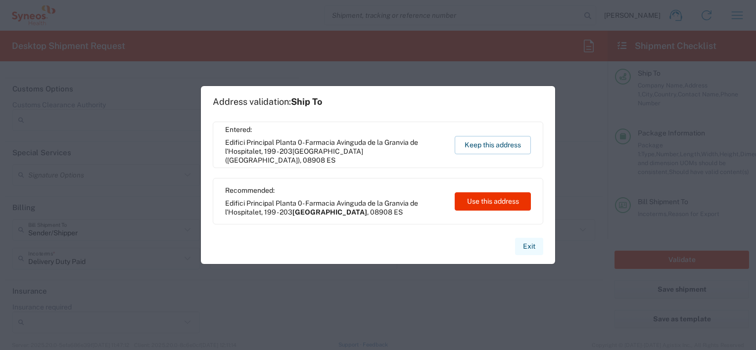
click at [530, 245] on button "Exit" at bounding box center [529, 246] width 28 height 17
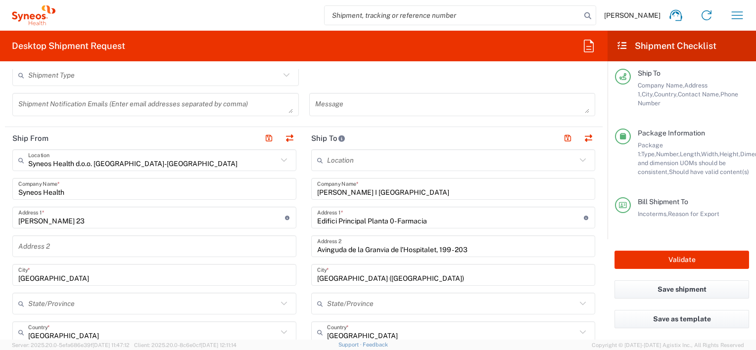
scroll to position [346, 0]
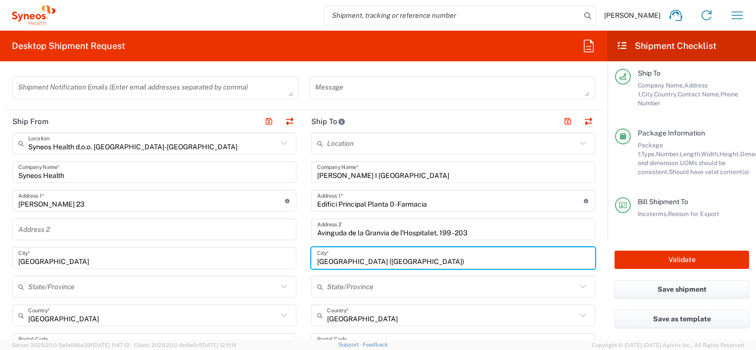
drag, startPoint x: 394, startPoint y: 261, endPoint x: 303, endPoint y: 256, distance: 91.1
click at [304, 256] on main "Location [PERSON_NAME] LLC-[GEOGRAPHIC_DATA] [GEOGRAPHIC_DATA] [GEOGRAPHIC_DATA…" at bounding box center [453, 355] width 299 height 444
type input "[GEOGRAPHIC_DATA]"
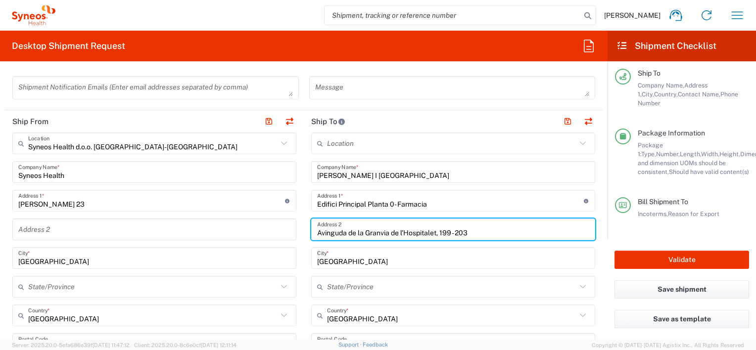
drag, startPoint x: 478, startPoint y: 229, endPoint x: 288, endPoint y: 240, distance: 190.7
click at [288, 240] on div "Ship From Syneos Health d.o.o. [GEOGRAPHIC_DATA]-[GEOGRAPHIC_DATA] Location Syn…" at bounding box center [303, 345] width 597 height 470
click at [445, 203] on input "Edifici Principal Planta 0- Farmacia" at bounding box center [450, 200] width 267 height 17
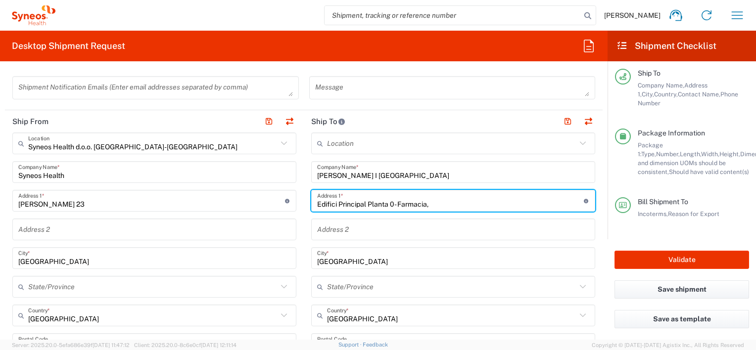
paste input "Avinguda de la Granvia de l’Hospitalet, 199 - 203"
type input "Edifici Principal Planta 0- Farmacia, Avinguda de la Granvia de l’Hospitalet, 1…"
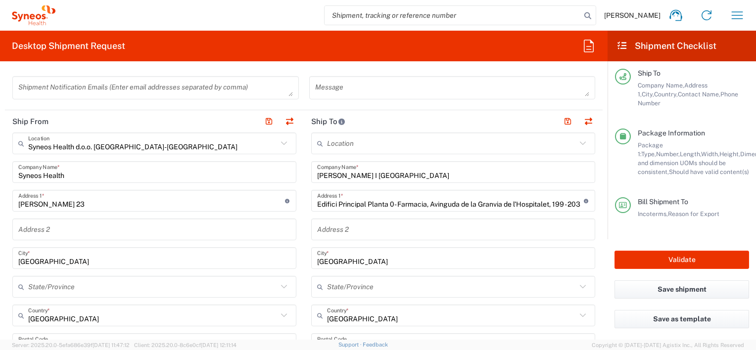
click at [593, 216] on main "Location [PERSON_NAME] LLC-[GEOGRAPHIC_DATA] [GEOGRAPHIC_DATA] [GEOGRAPHIC_DATA…" at bounding box center [453, 355] width 299 height 444
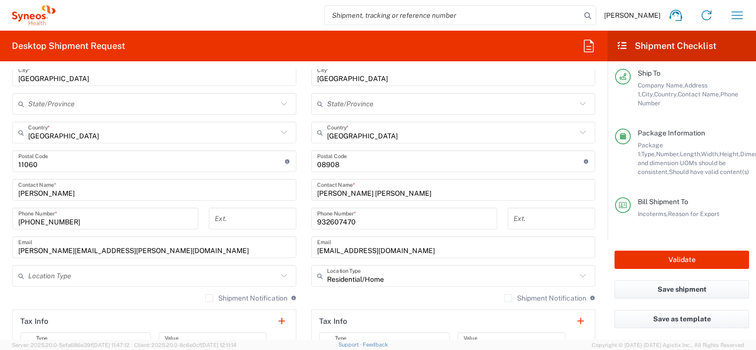
scroll to position [544, 0]
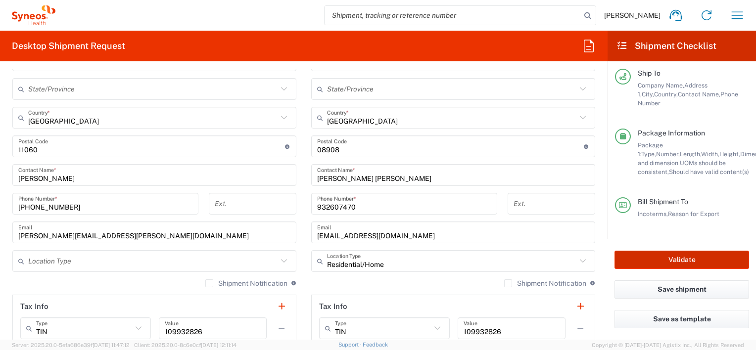
click at [686, 256] on button "Validate" at bounding box center [681, 260] width 135 height 18
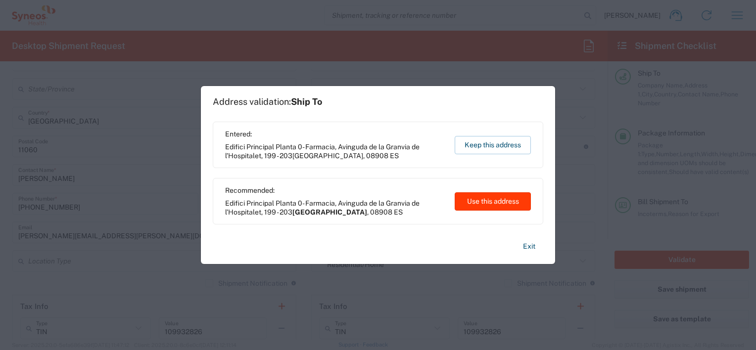
click at [500, 201] on button "Use this address" at bounding box center [492, 201] width 76 height 18
type input "[GEOGRAPHIC_DATA]"
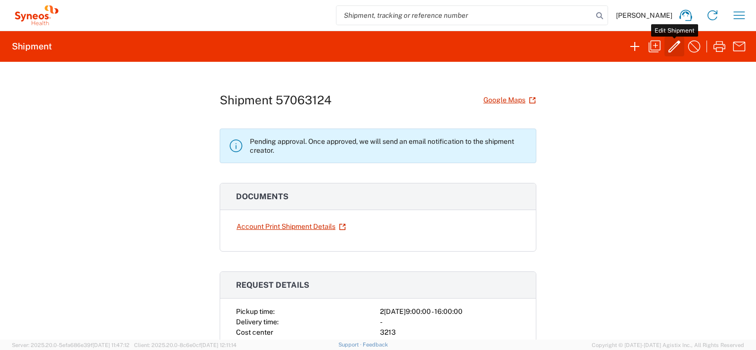
click at [671, 45] on icon "button" at bounding box center [674, 47] width 16 height 16
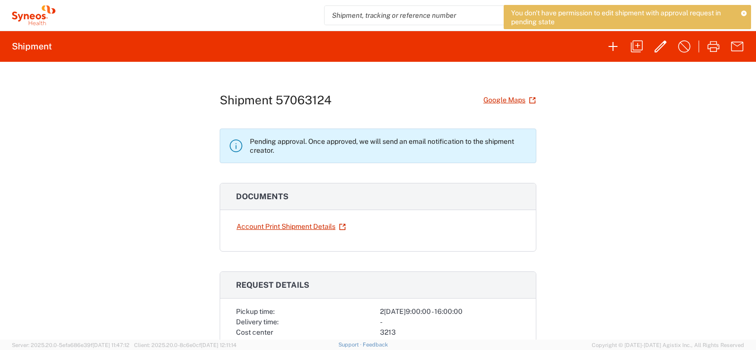
click at [744, 14] on icon at bounding box center [744, 12] width 6 height 5
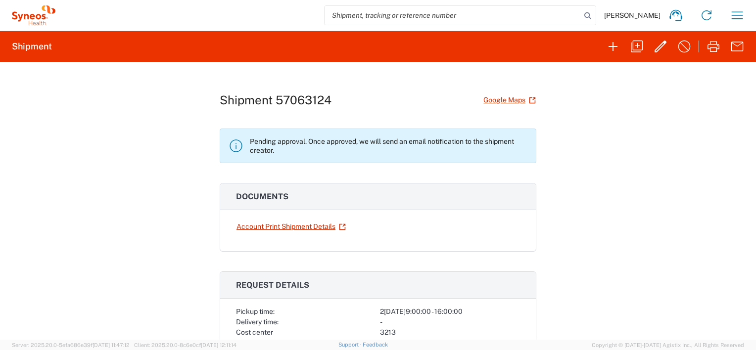
scroll to position [148, 0]
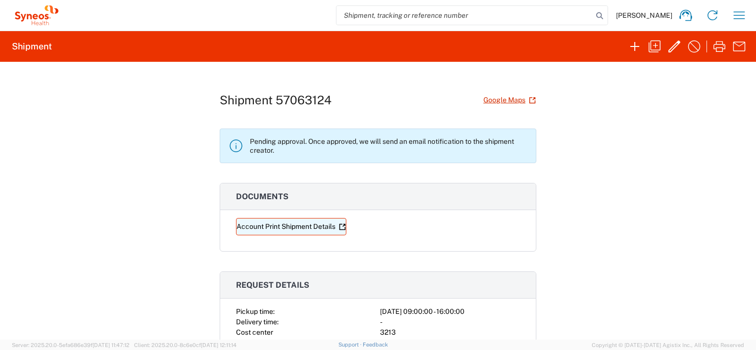
click at [295, 226] on link "Account Print Shipment Details" at bounding box center [291, 226] width 110 height 17
